Goal: Task Accomplishment & Management: Use online tool/utility

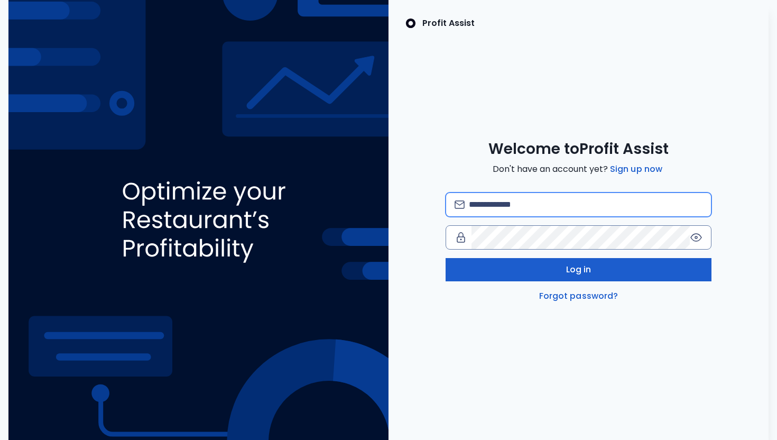
type input "**********"
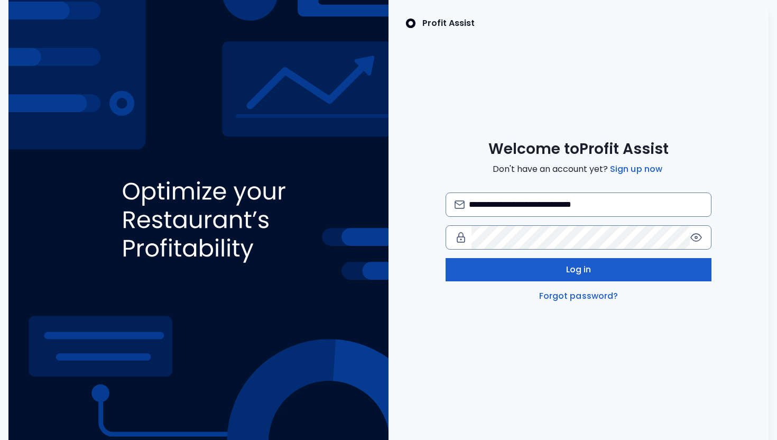
click at [554, 273] on button "Log in" at bounding box center [579, 269] width 266 height 23
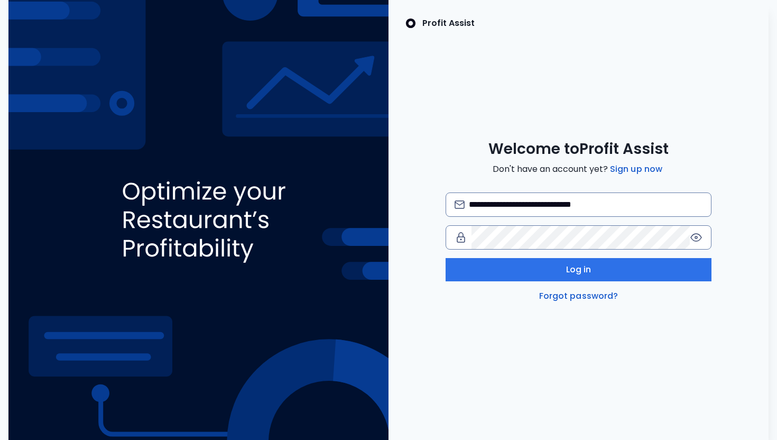
click at [435, 107] on div "**********" at bounding box center [579, 220] width 380 height 440
